Goal: Find specific page/section: Find specific page/section

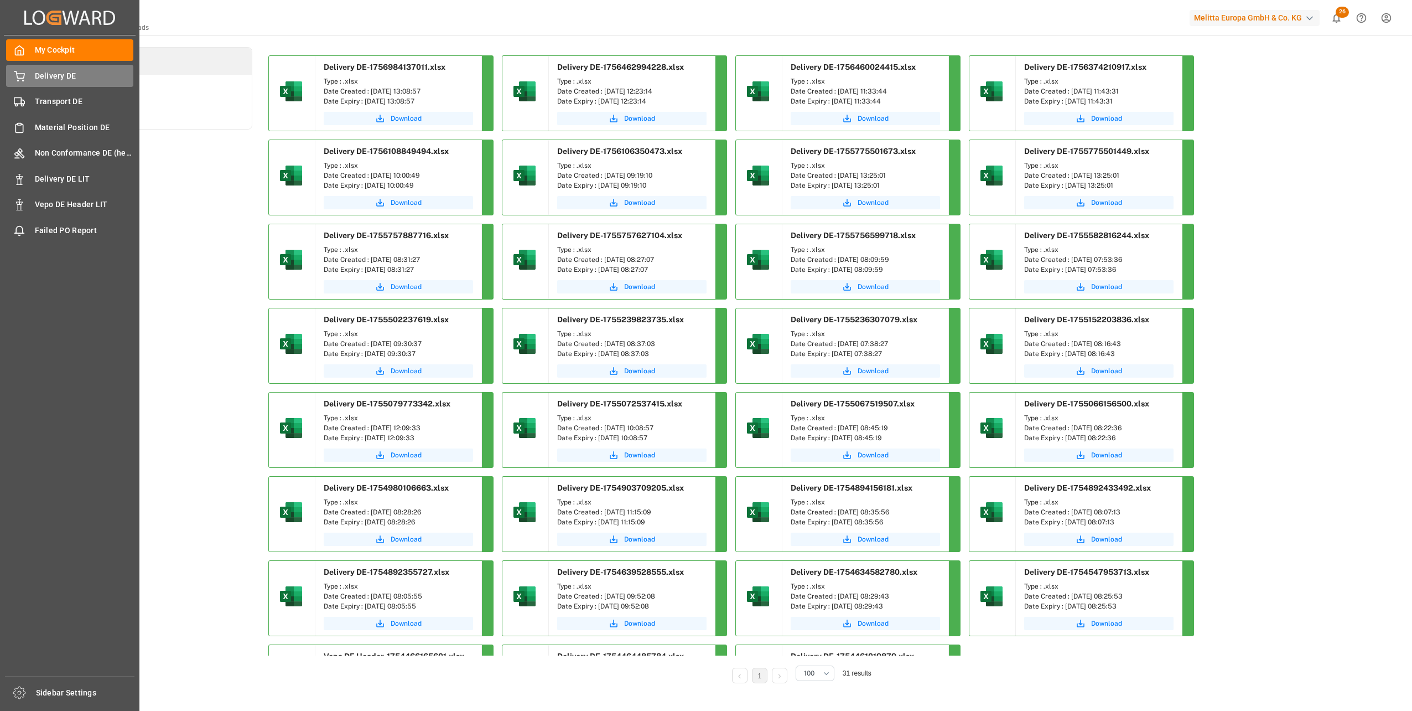
click at [39, 81] on span "Delivery DE" at bounding box center [84, 76] width 99 height 12
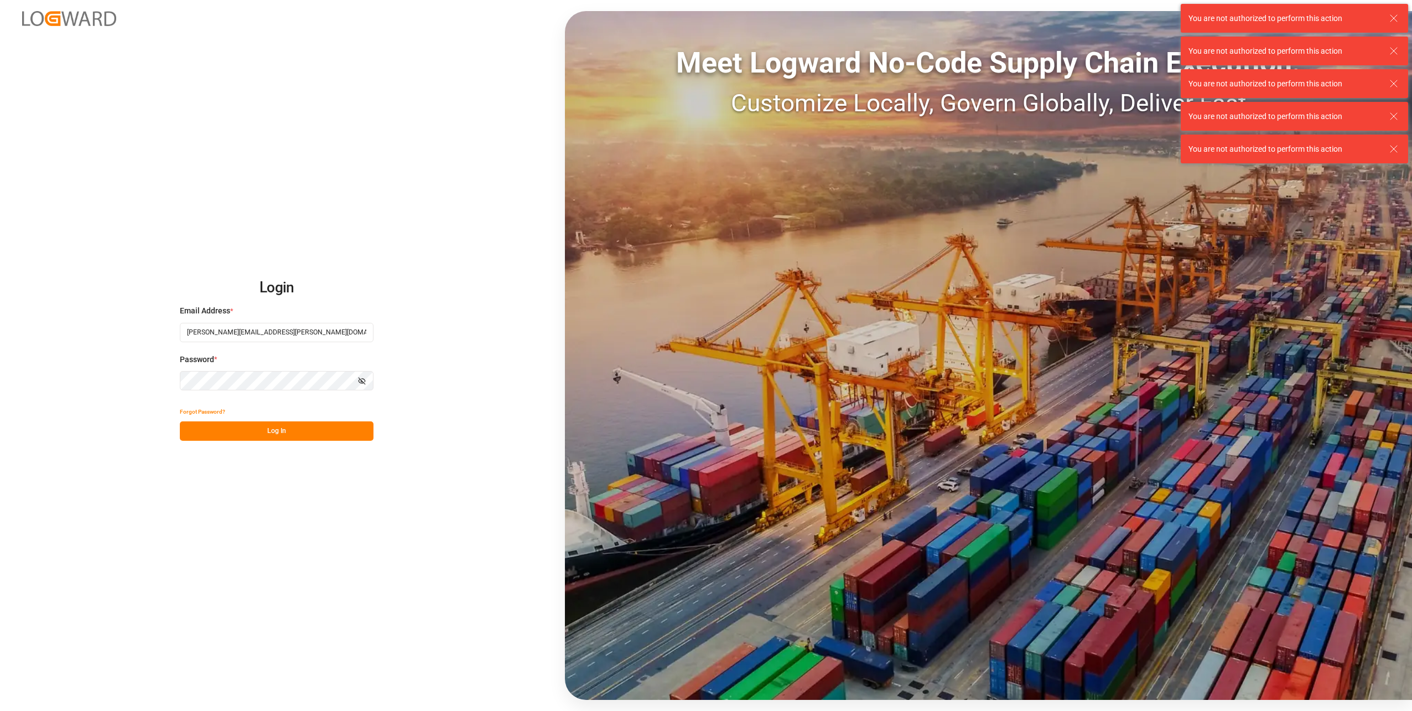
click at [289, 428] on button "Log In" at bounding box center [277, 430] width 194 height 19
